Goal: Information Seeking & Learning: Understand process/instructions

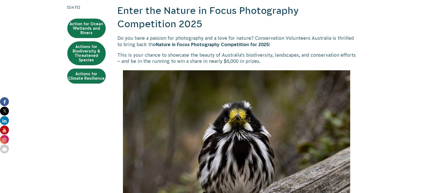
scroll to position [139, 0]
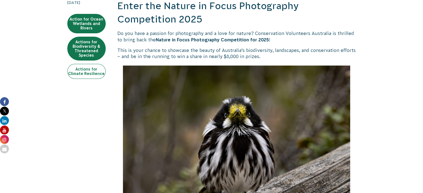
click at [94, 69] on link "Actions for Climate Resilience" at bounding box center [86, 71] width 38 height 15
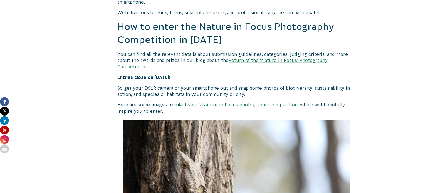
scroll to position [472, 0]
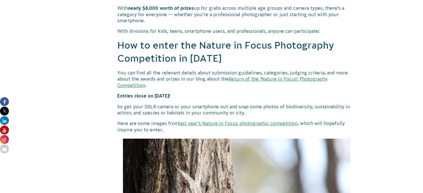
click at [294, 78] on link "Return of the ‘Nature in Focus’ Photography Competition" at bounding box center [222, 81] width 210 height 11
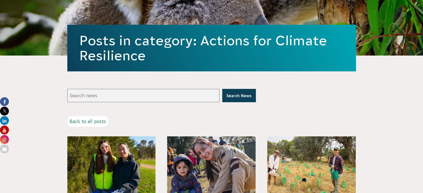
scroll to position [28, 0]
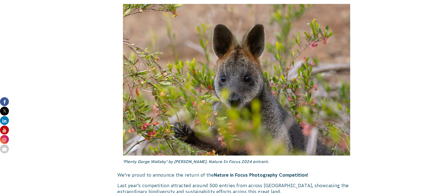
scroll to position [111, 0]
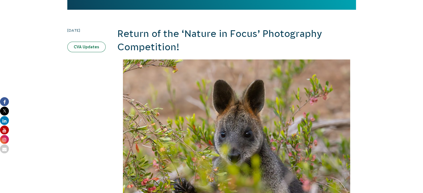
click at [87, 48] on link "CVA Updates" at bounding box center [86, 47] width 38 height 11
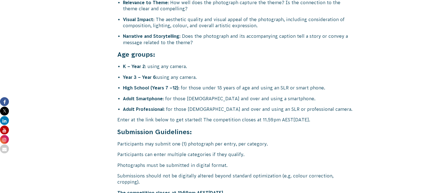
scroll to position [2223, 0]
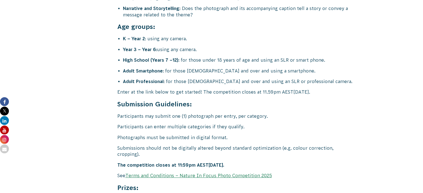
click at [231, 173] on link "Terms and Conditions – Nature In Focus Photo Competition 2025" at bounding box center [198, 175] width 146 height 5
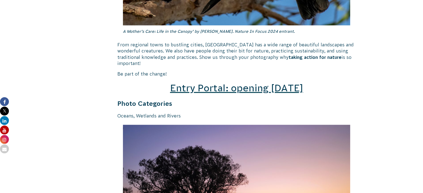
scroll to position [806, 0]
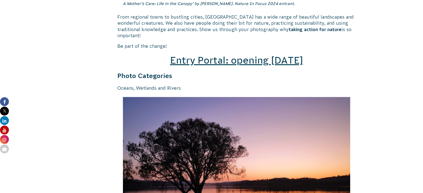
click at [212, 55] on span "Entry Portal: opening July 4" at bounding box center [236, 60] width 133 height 11
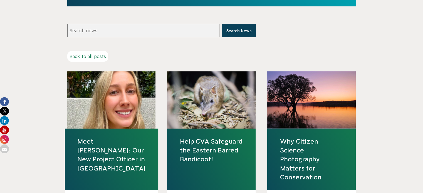
scroll to position [111, 0]
